Goal: Transaction & Acquisition: Purchase product/service

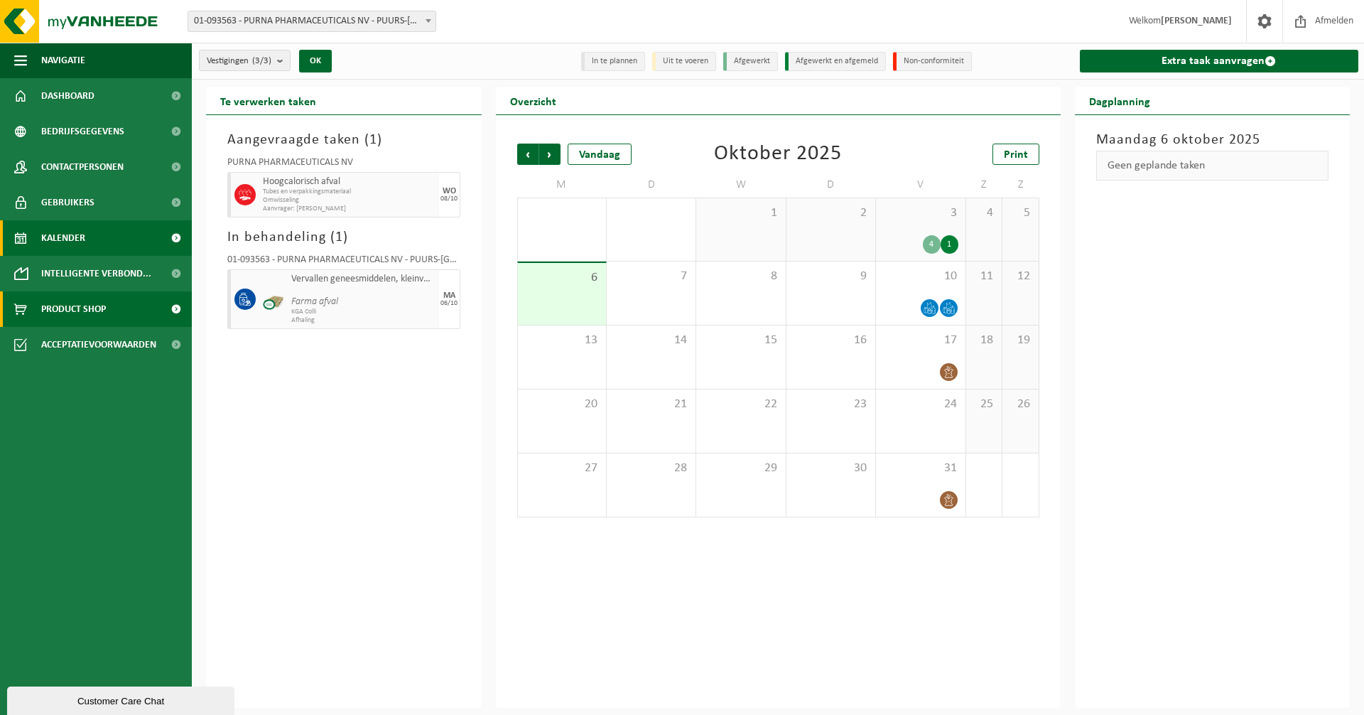
click at [65, 306] on span "Product Shop" at bounding box center [73, 309] width 65 height 36
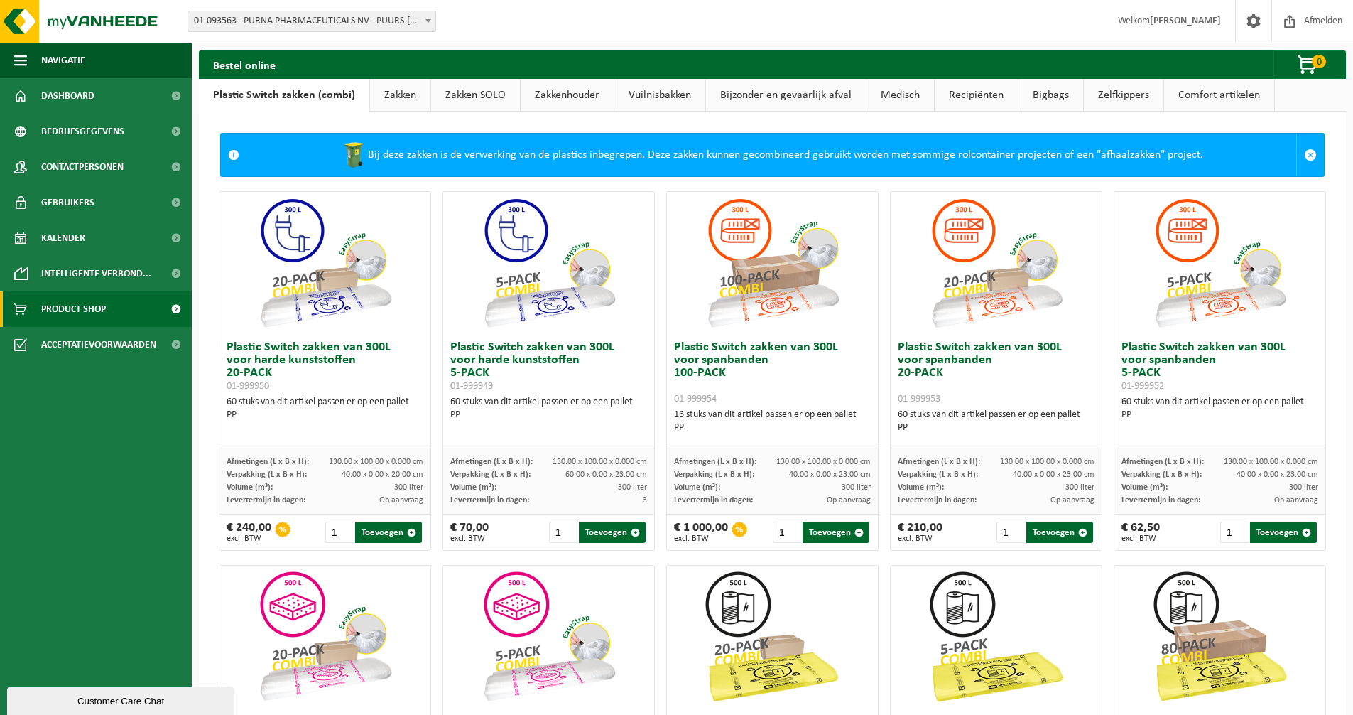
click at [401, 92] on link "Zakken" at bounding box center [400, 95] width 60 height 33
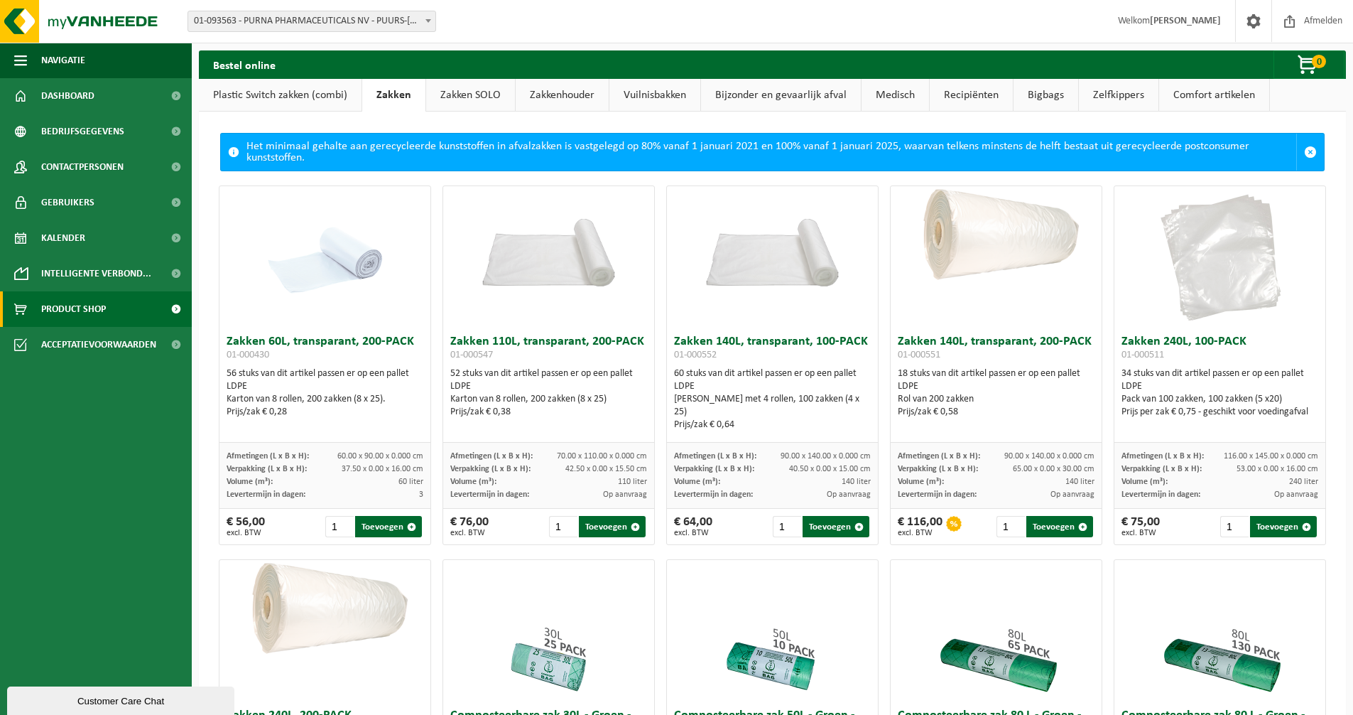
click at [462, 93] on link "Zakken SOLO" at bounding box center [470, 95] width 89 height 33
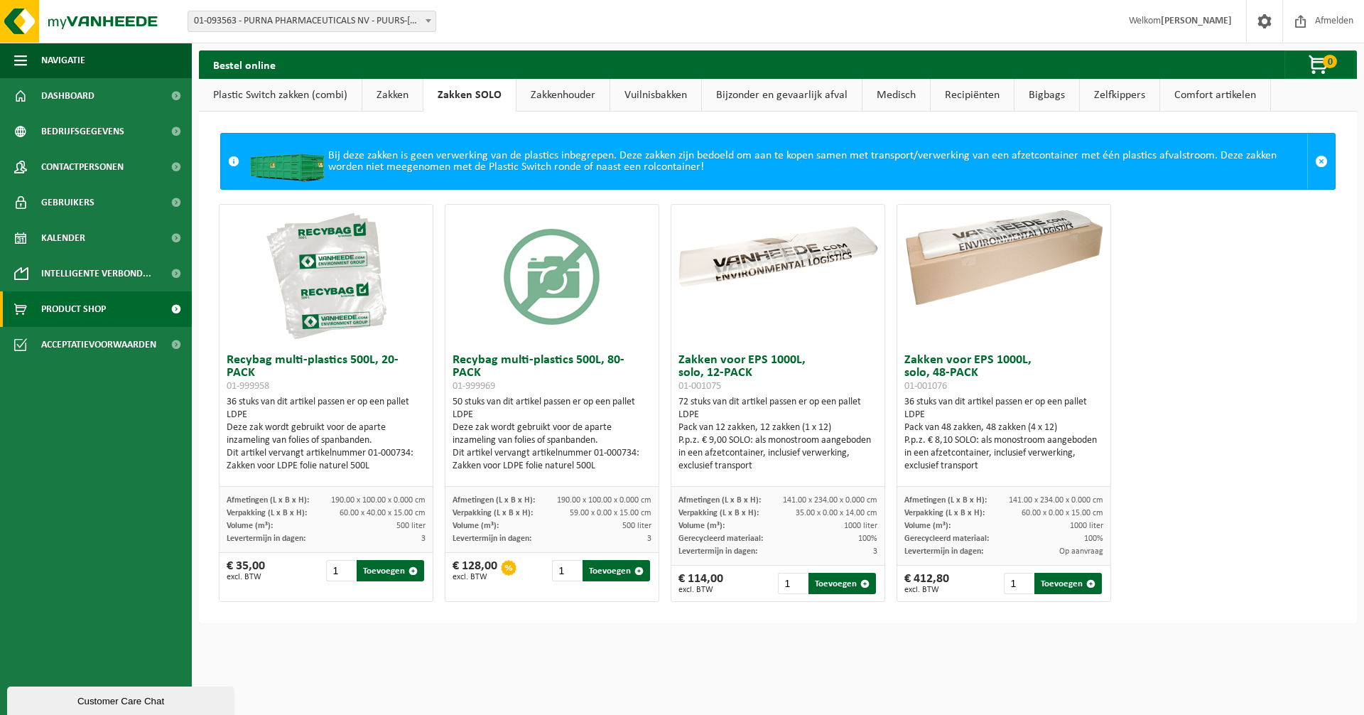
click at [405, 102] on link "Zakken" at bounding box center [392, 95] width 60 height 33
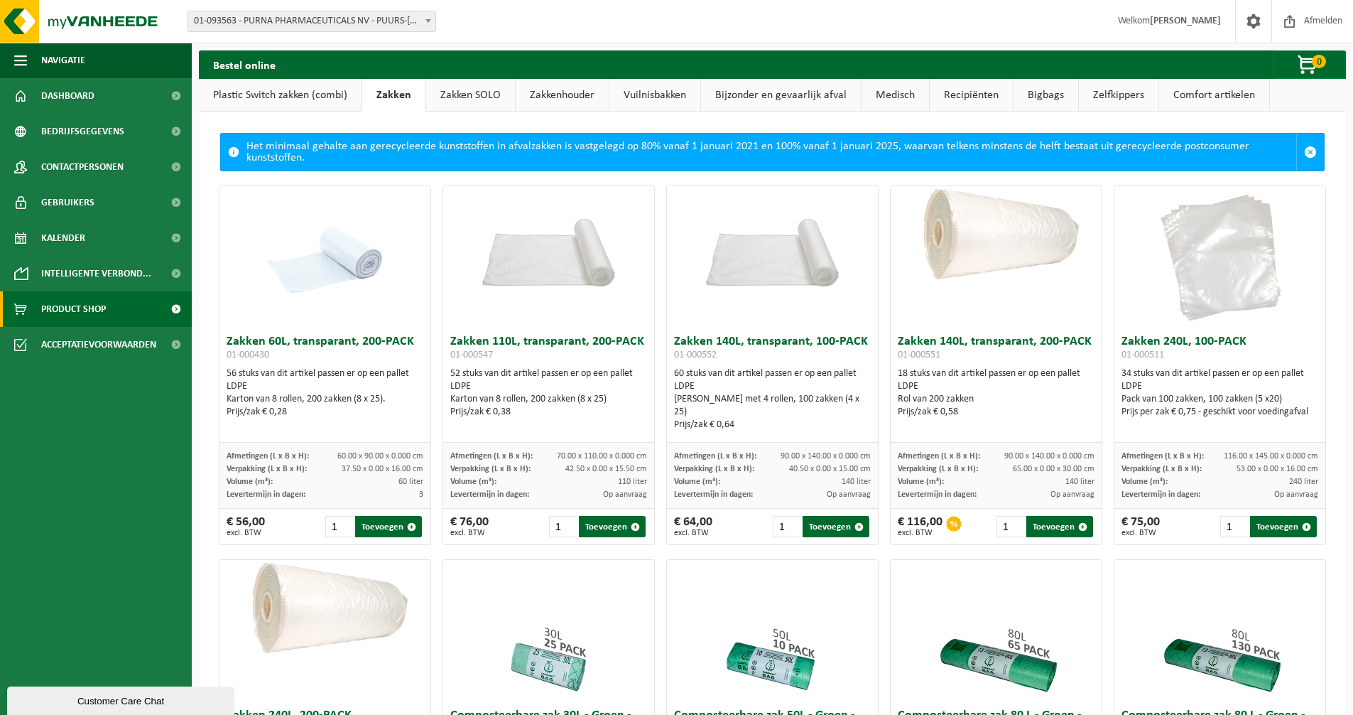
click at [256, 89] on link "Plastic Switch zakken (combi)" at bounding box center [280, 95] width 163 height 33
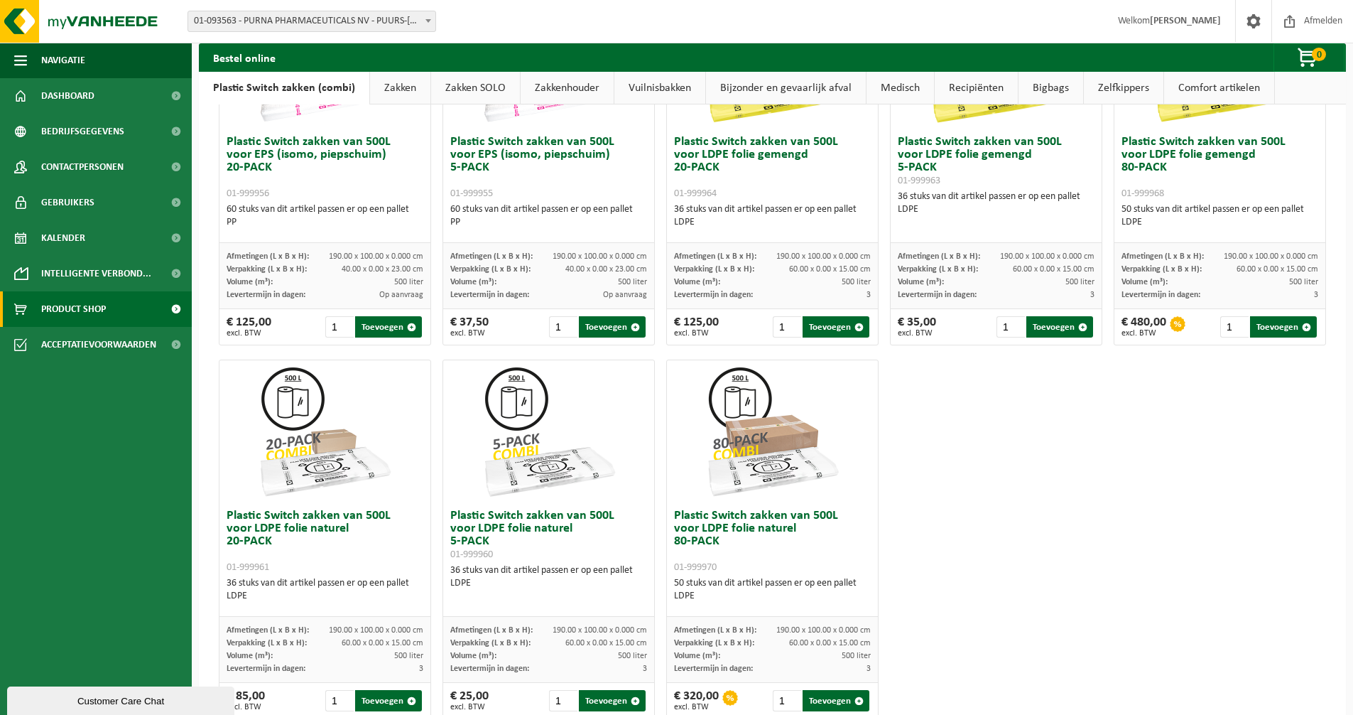
scroll to position [619, 0]
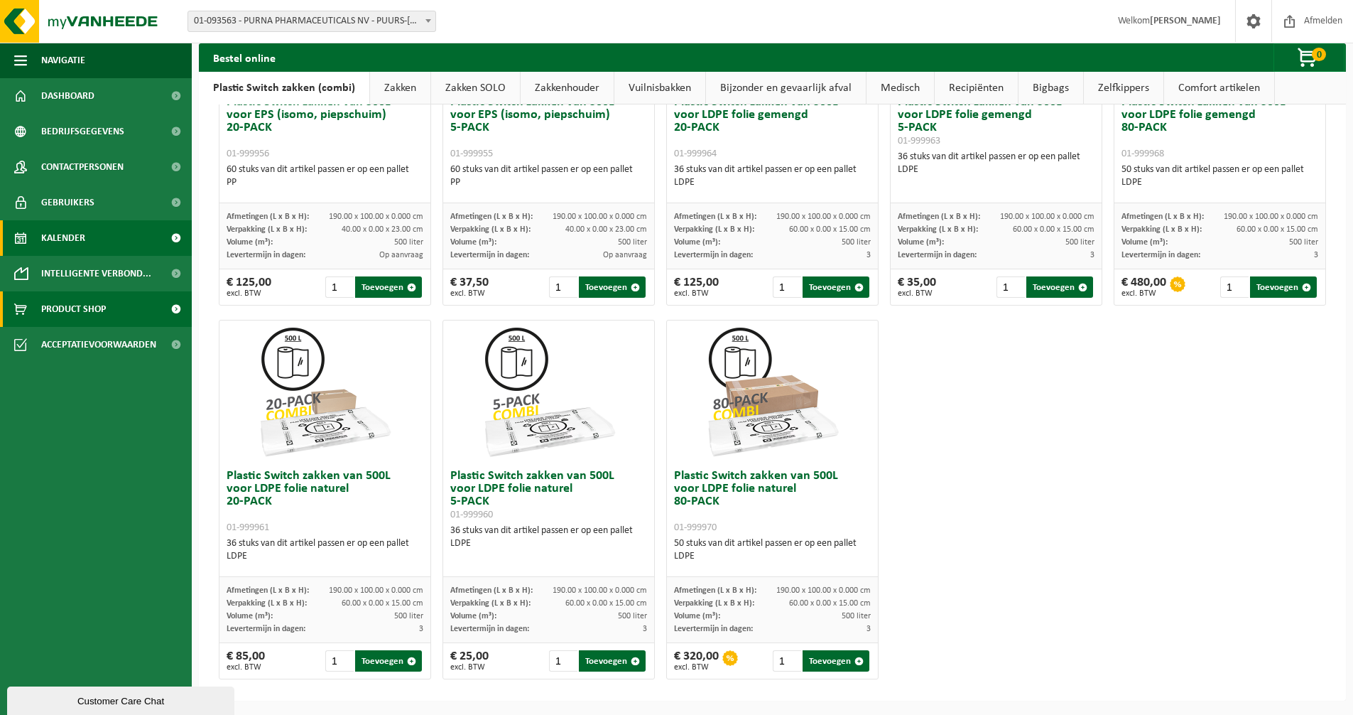
click at [59, 240] on span "Kalender" at bounding box center [63, 238] width 44 height 36
